Goal: Find specific page/section: Find specific page/section

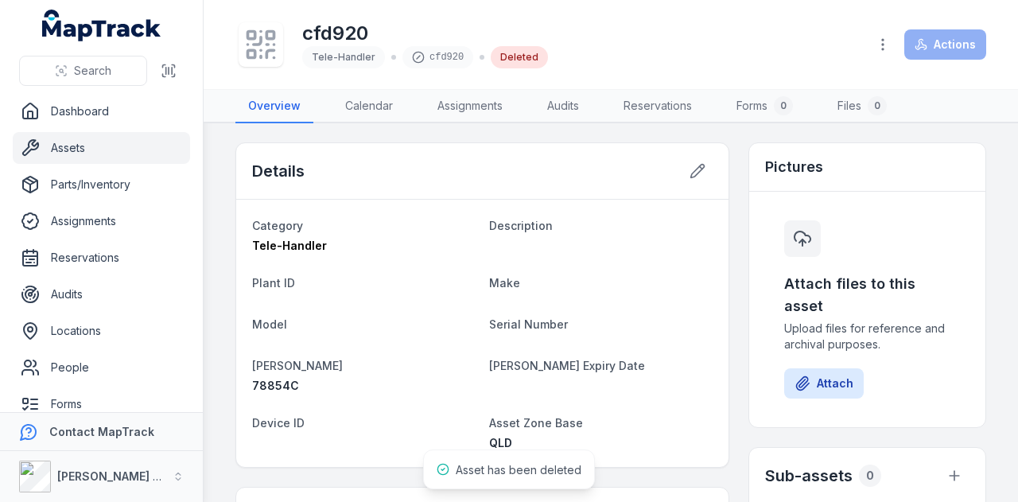
click at [92, 142] on link "Assets" at bounding box center [101, 148] width 177 height 32
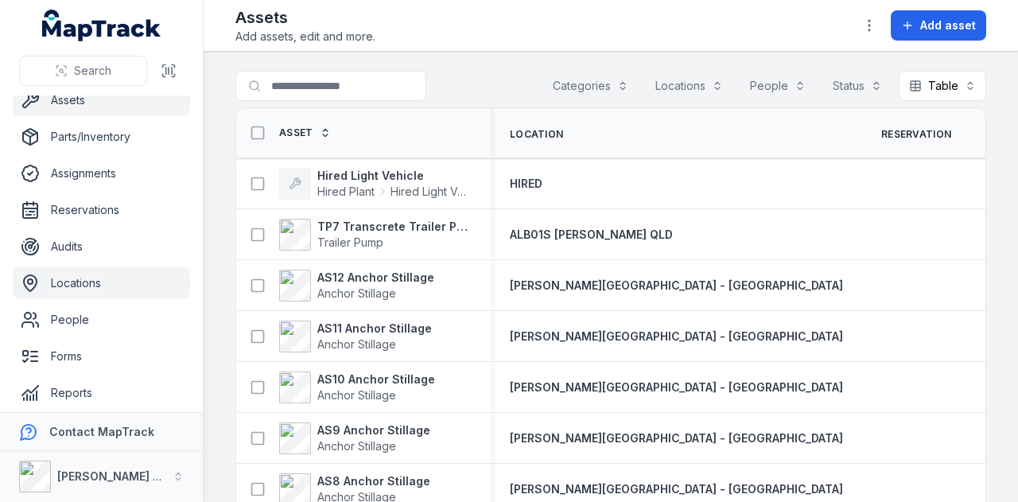
scroll to position [126, 0]
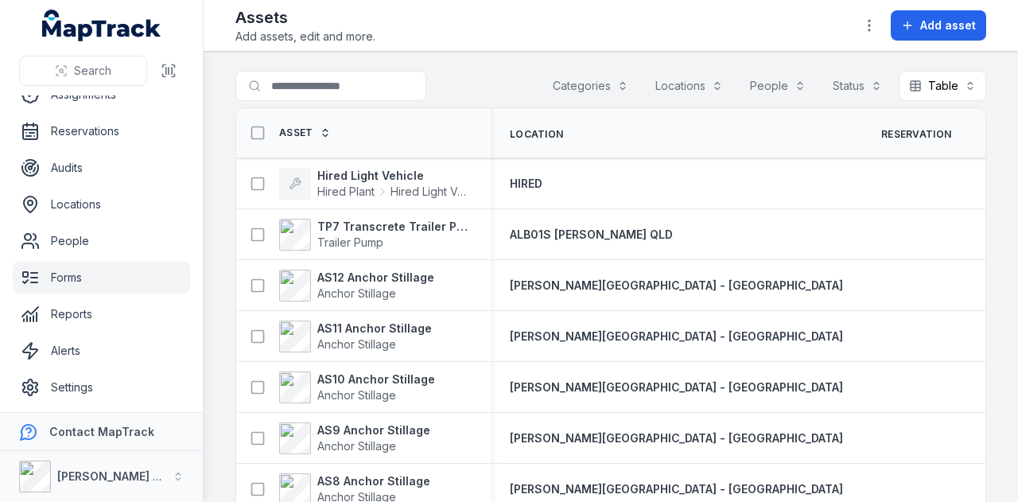
click at [113, 290] on link "Forms" at bounding box center [101, 278] width 177 height 32
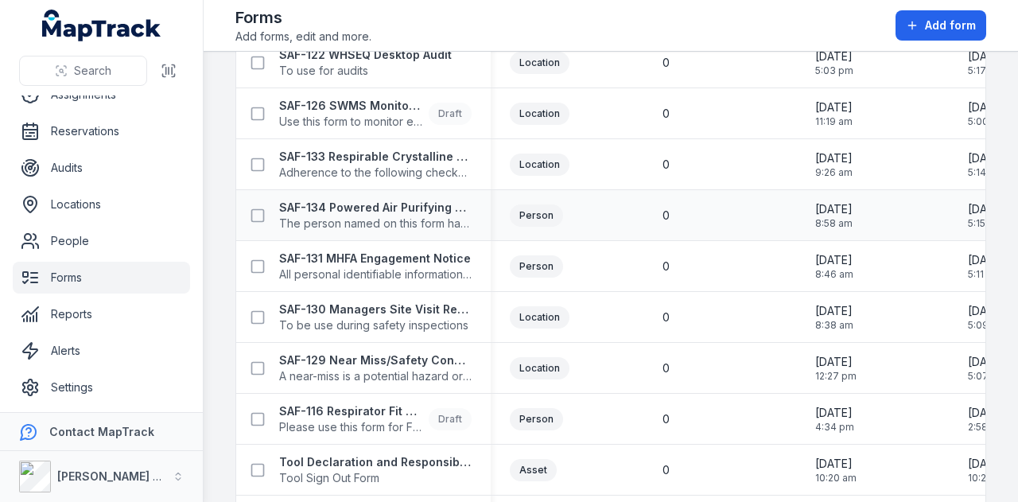
scroll to position [25, 0]
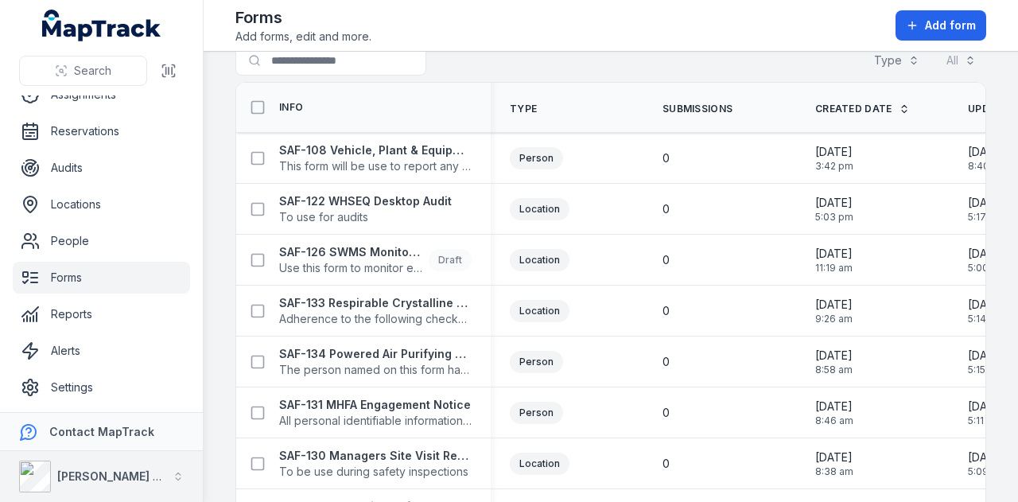
click at [183, 468] on button "[PERSON_NAME] Group" at bounding box center [101, 476] width 203 height 51
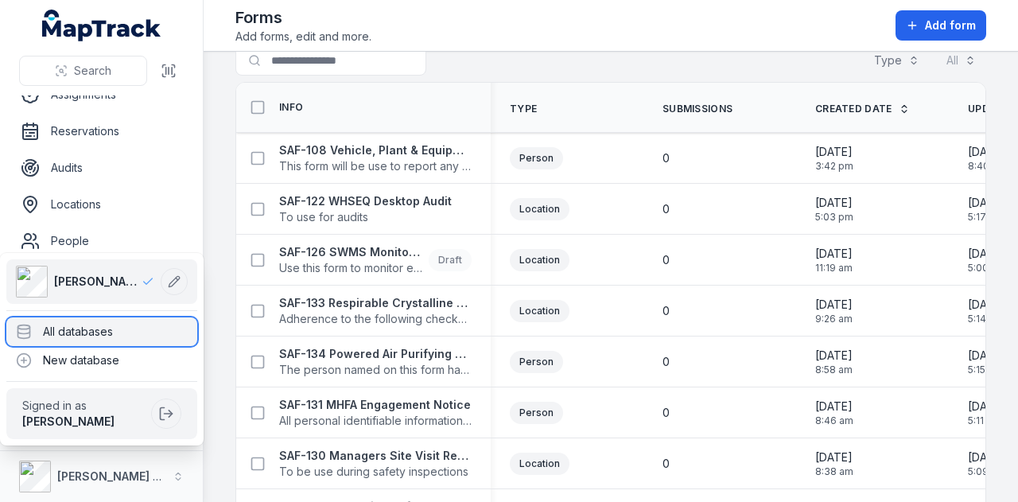
click at [102, 338] on div "All databases" at bounding box center [101, 331] width 191 height 29
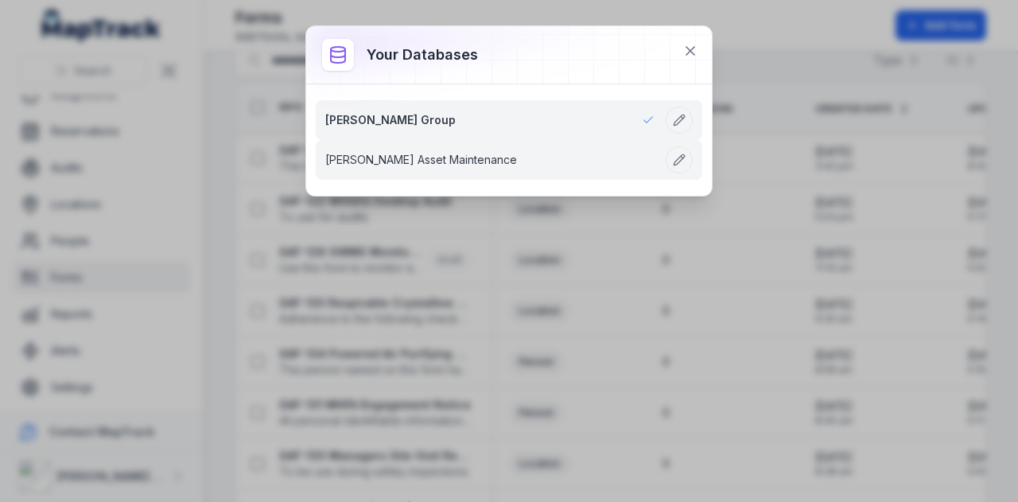
click at [404, 167] on link "[PERSON_NAME] Asset Maintenance" at bounding box center [489, 160] width 329 height 16
click at [402, 157] on link "[PERSON_NAME] Asset Maintenance" at bounding box center [489, 160] width 329 height 16
